Goal: Information Seeking & Learning: Learn about a topic

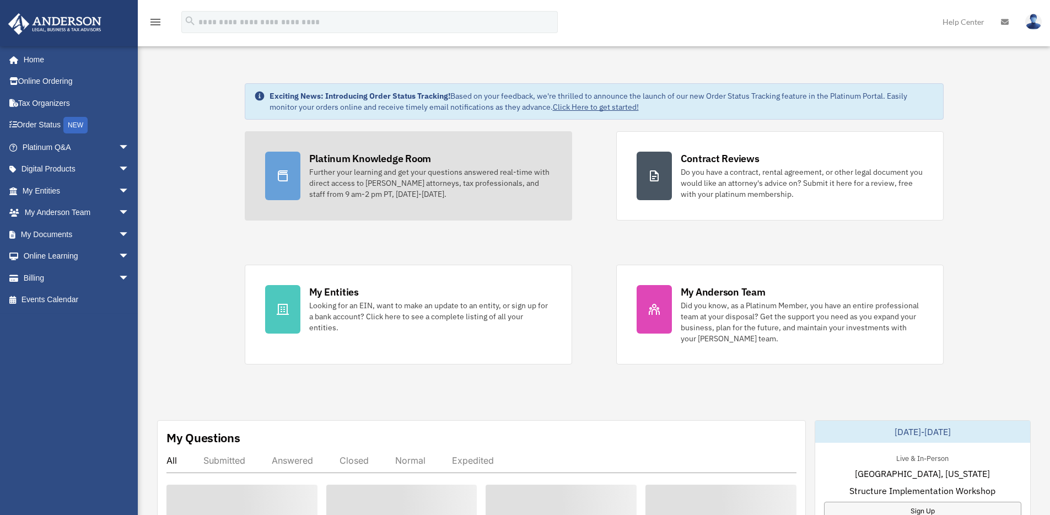
click at [336, 191] on div "Further your learning and get your questions answered real-time with direct acc…" at bounding box center [430, 183] width 243 height 33
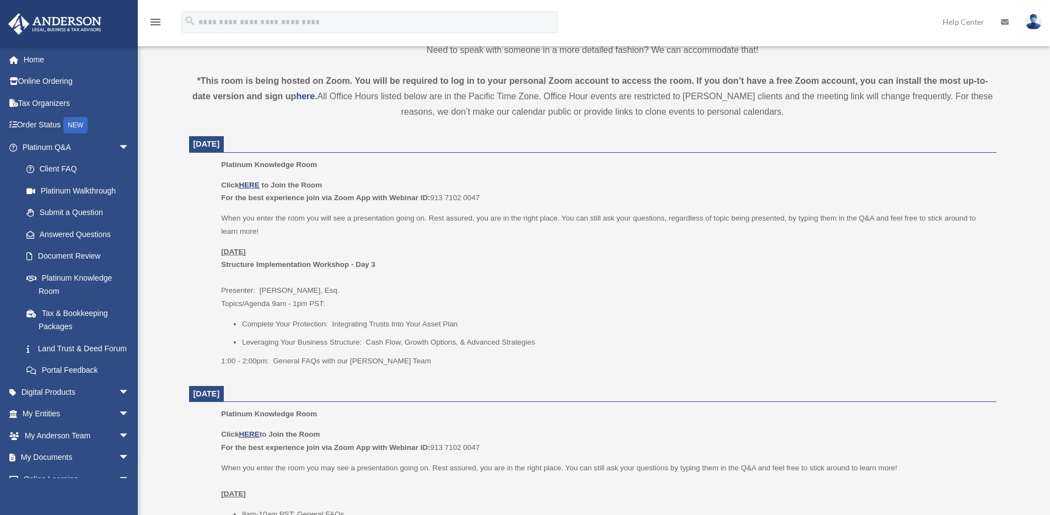
scroll to position [363, 0]
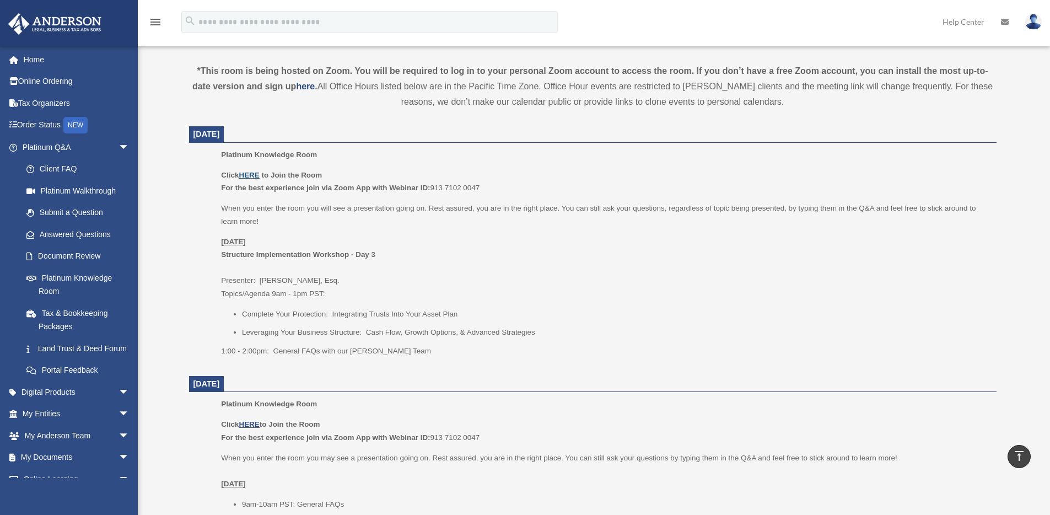
click at [254, 175] on u "HERE" at bounding box center [249, 175] width 20 height 8
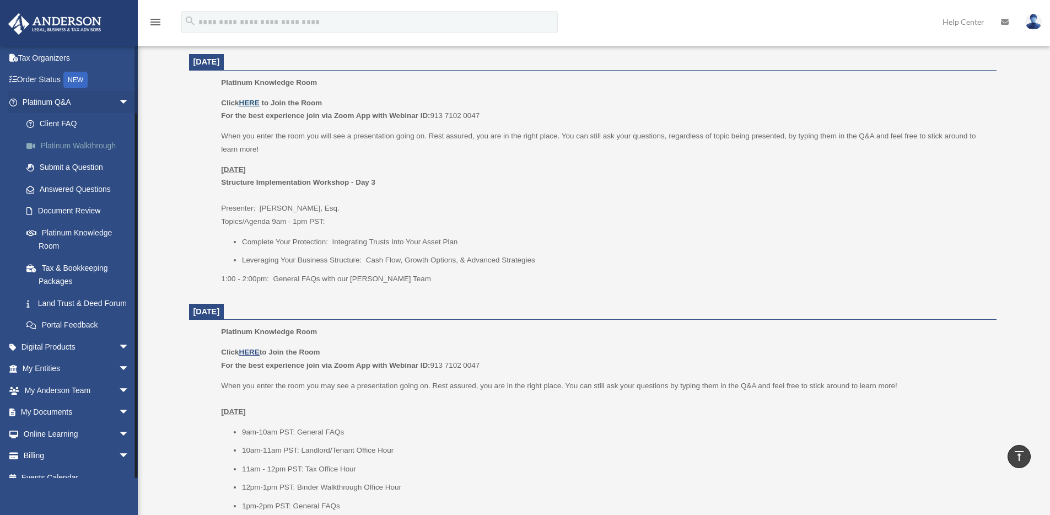
scroll to position [0, 0]
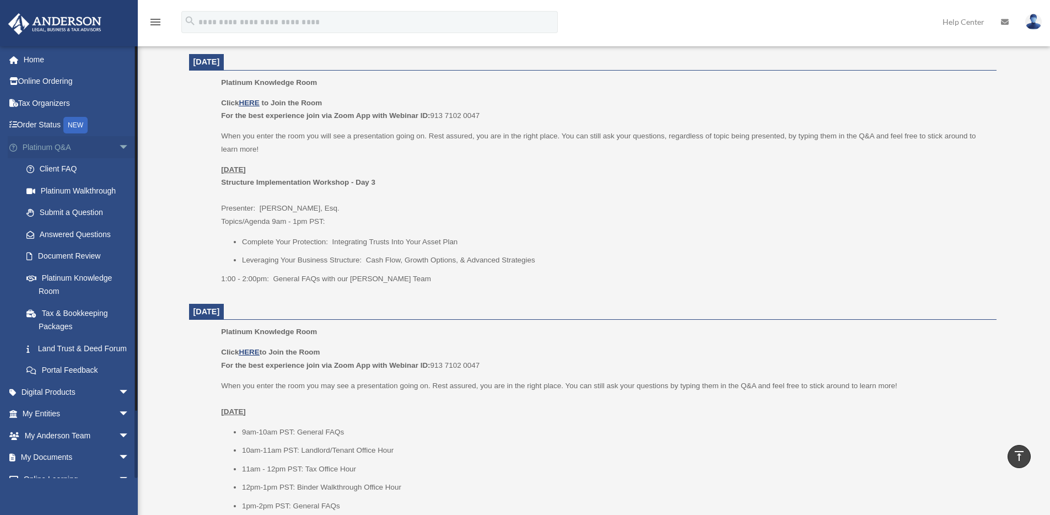
click at [119, 146] on span "arrow_drop_down" at bounding box center [130, 147] width 22 height 23
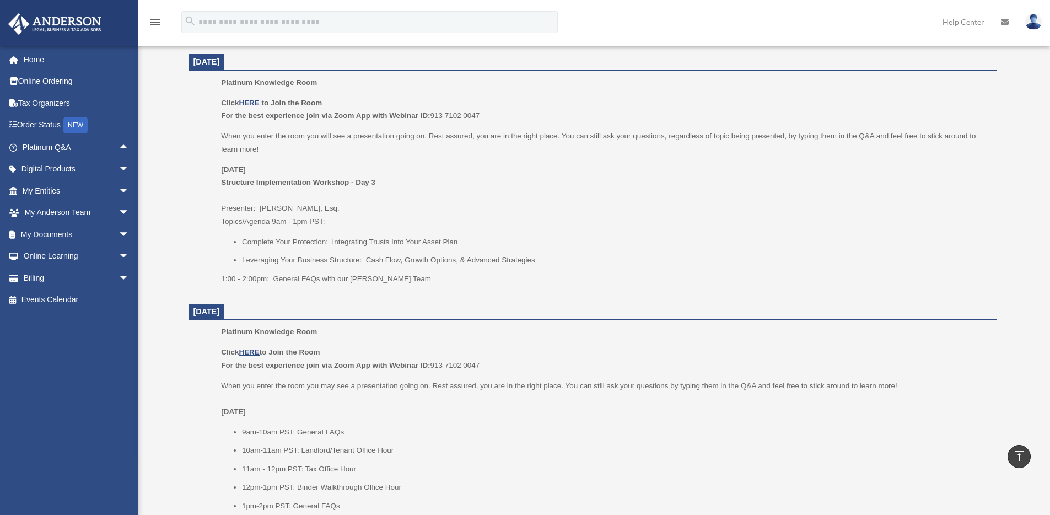
click at [51, 24] on img at bounding box center [55, 24] width 100 height 22
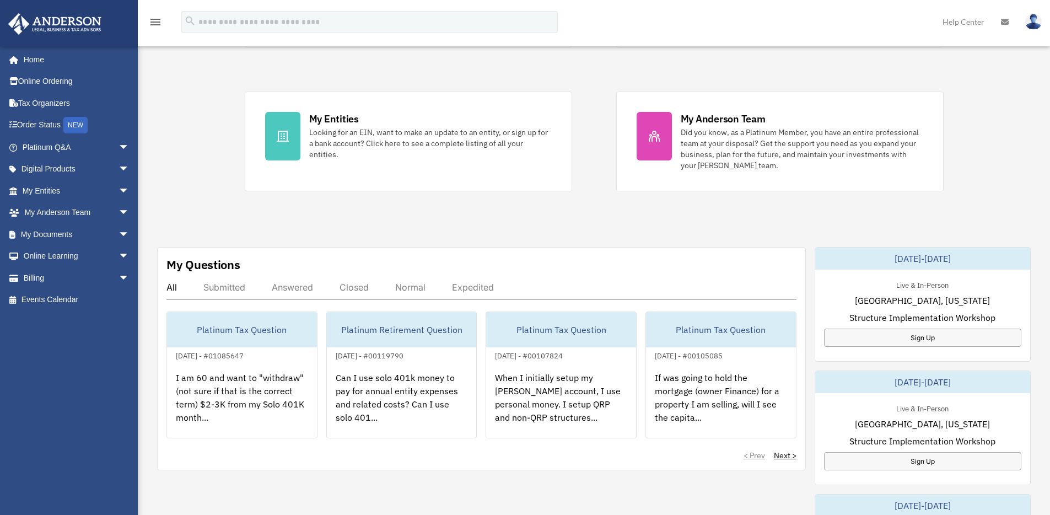
scroll to position [237, 0]
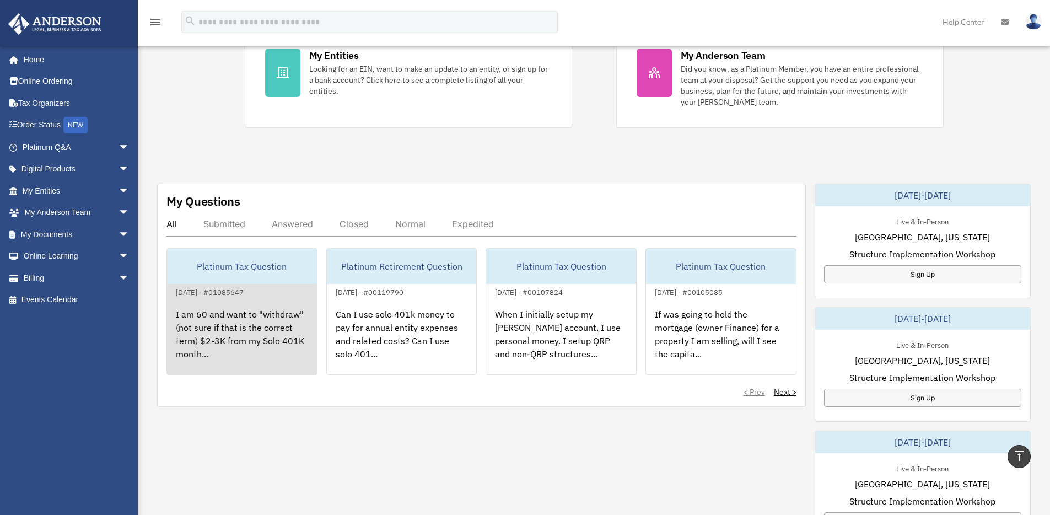
click at [238, 290] on div "[DATE] - #01085647" at bounding box center [209, 292] width 85 height 12
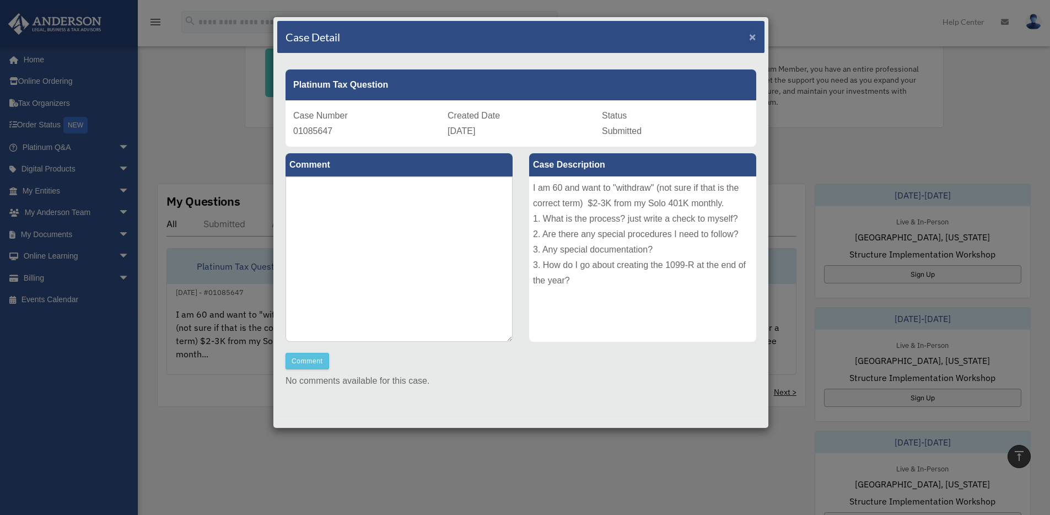
click at [749, 39] on span "×" at bounding box center [752, 36] width 7 height 13
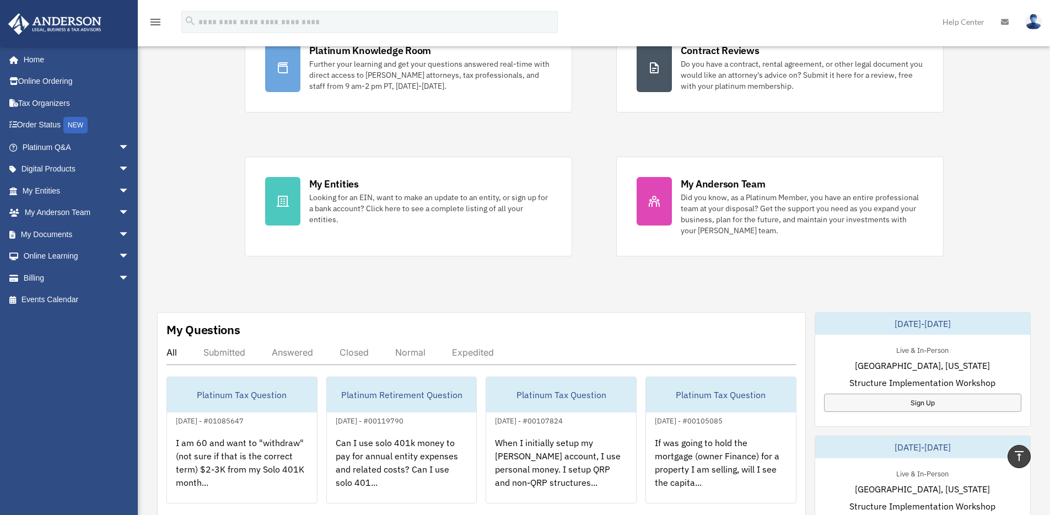
scroll to position [0, 0]
